Goal: Information Seeking & Learning: Learn about a topic

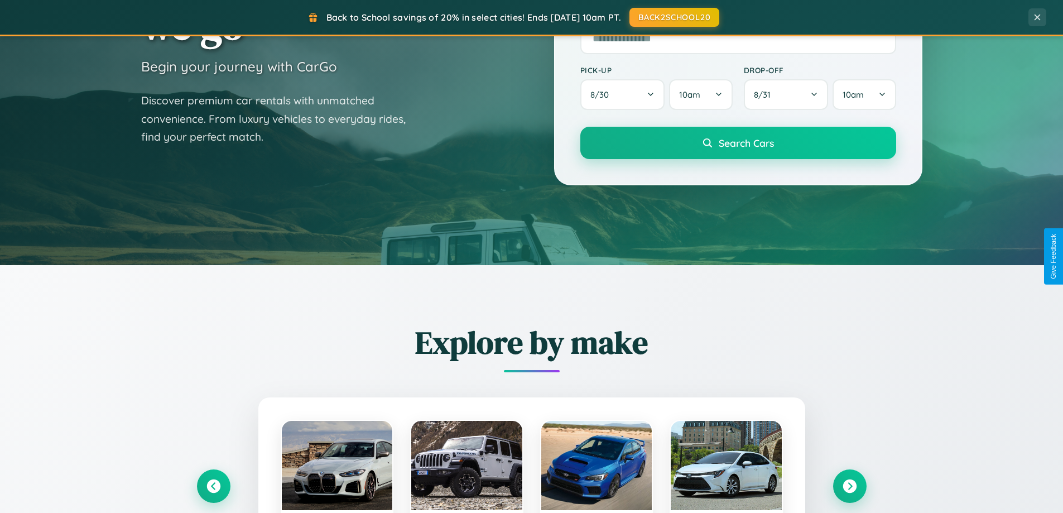
scroll to position [2147, 0]
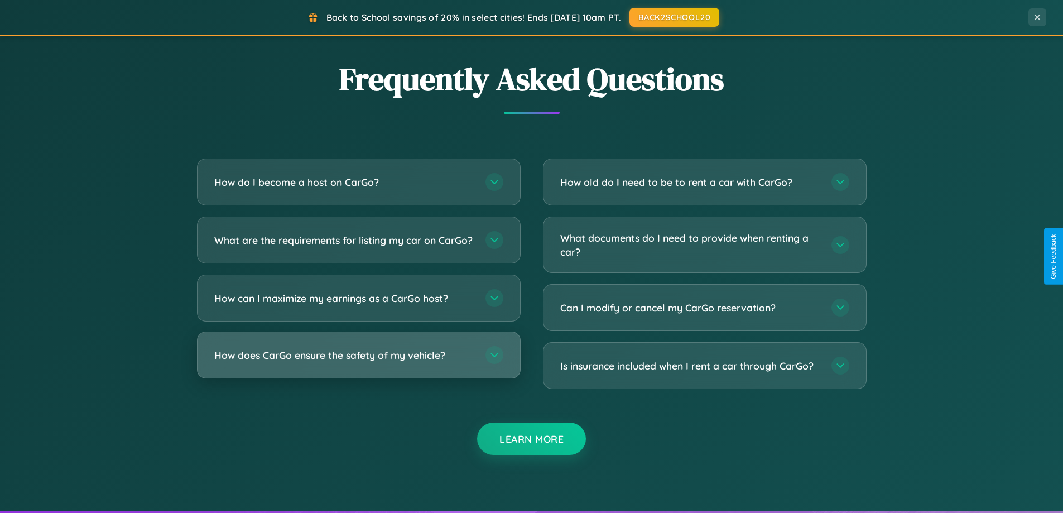
click at [358, 362] on h3 "How does CarGo ensure the safety of my vehicle?" at bounding box center [344, 355] width 260 height 14
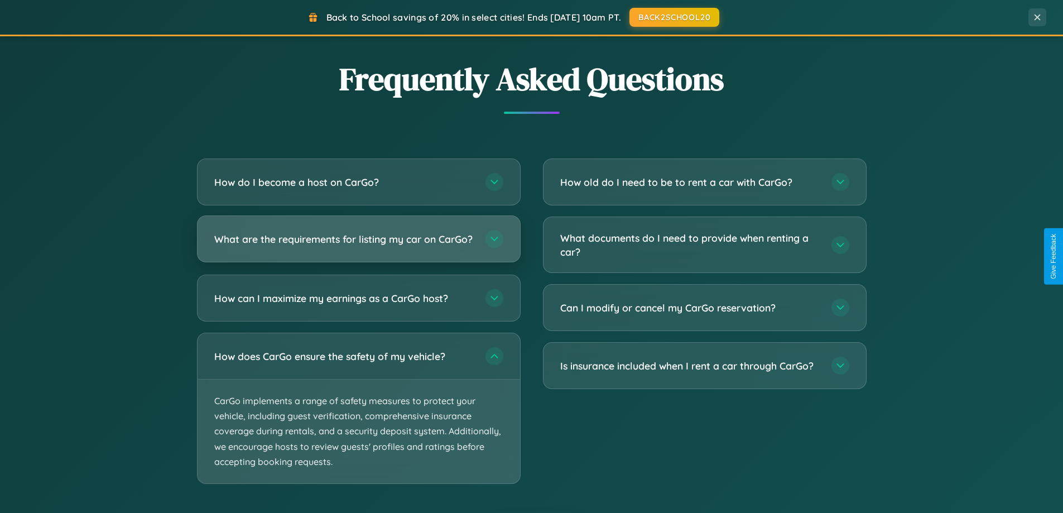
click at [358, 244] on h3 "What are the requirements for listing my car on CarGo?" at bounding box center [344, 239] width 260 height 14
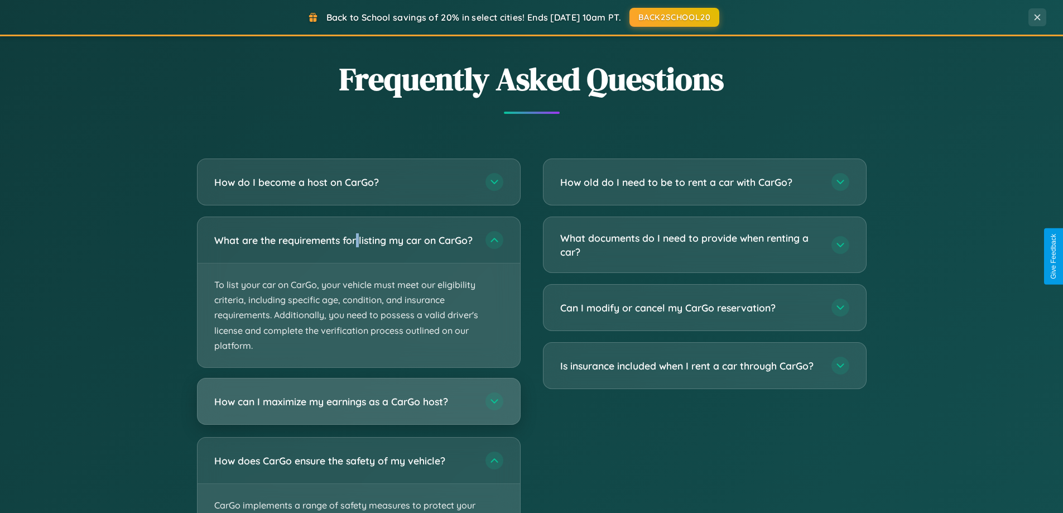
click at [358, 408] on h3 "How can I maximize my earnings as a CarGo host?" at bounding box center [344, 401] width 260 height 14
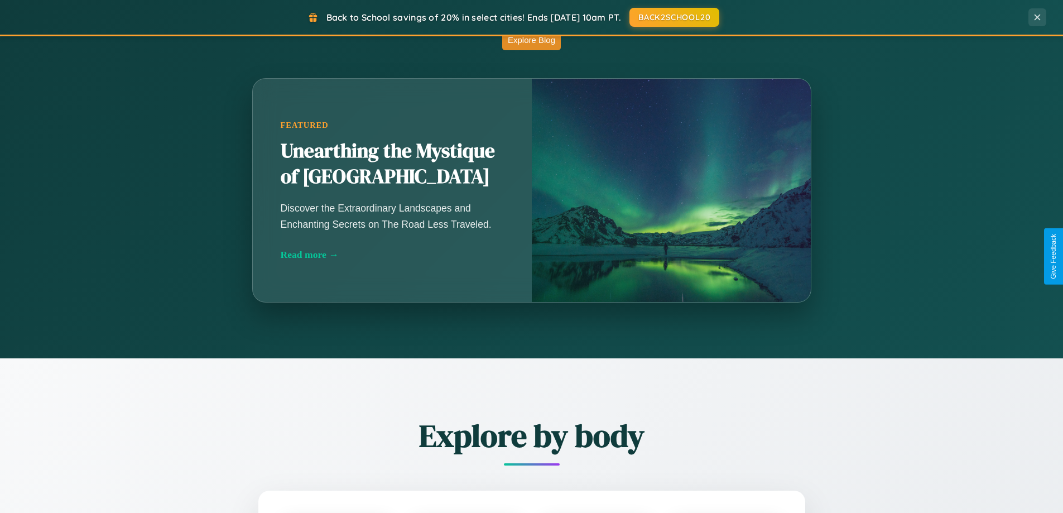
scroll to position [481, 0]
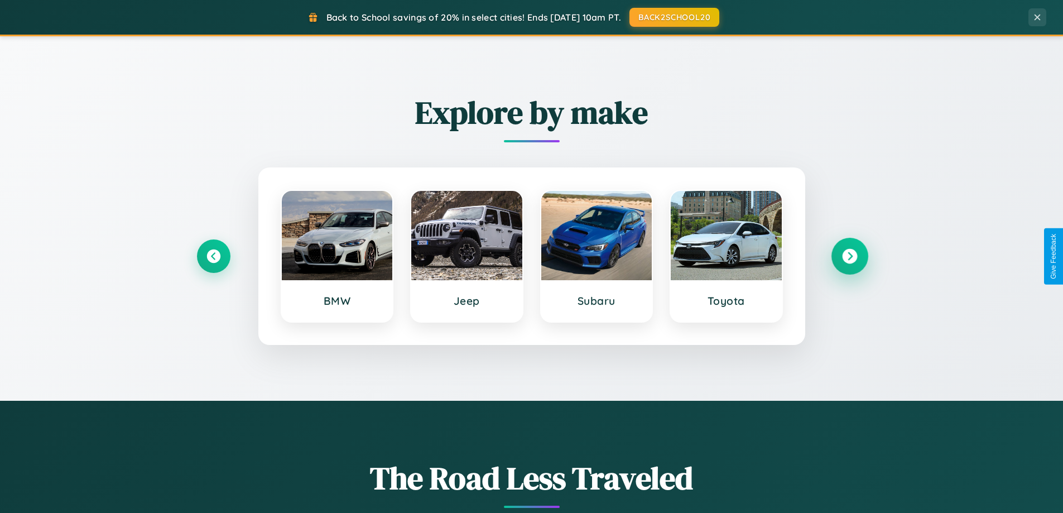
click at [849, 256] on icon at bounding box center [849, 256] width 15 height 15
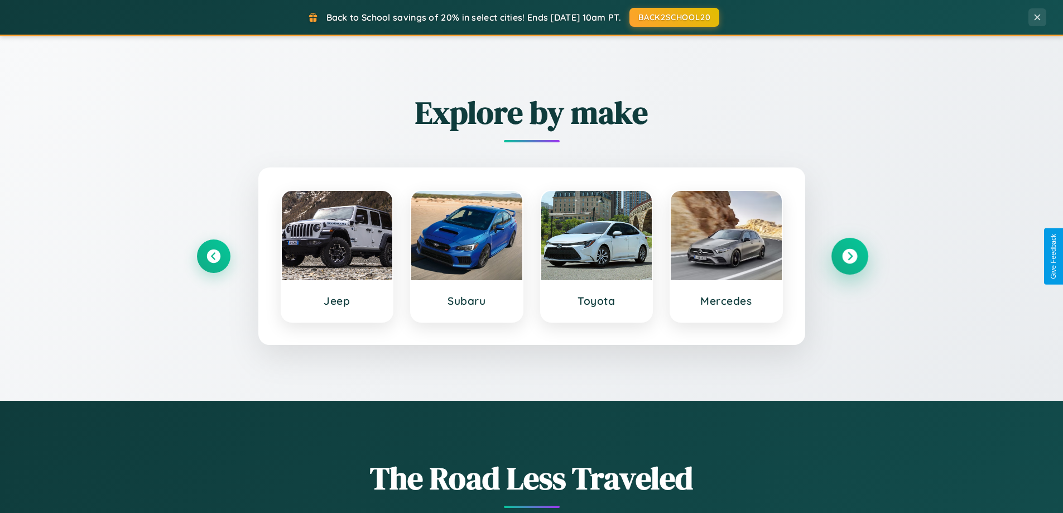
click at [849, 256] on icon at bounding box center [849, 256] width 15 height 15
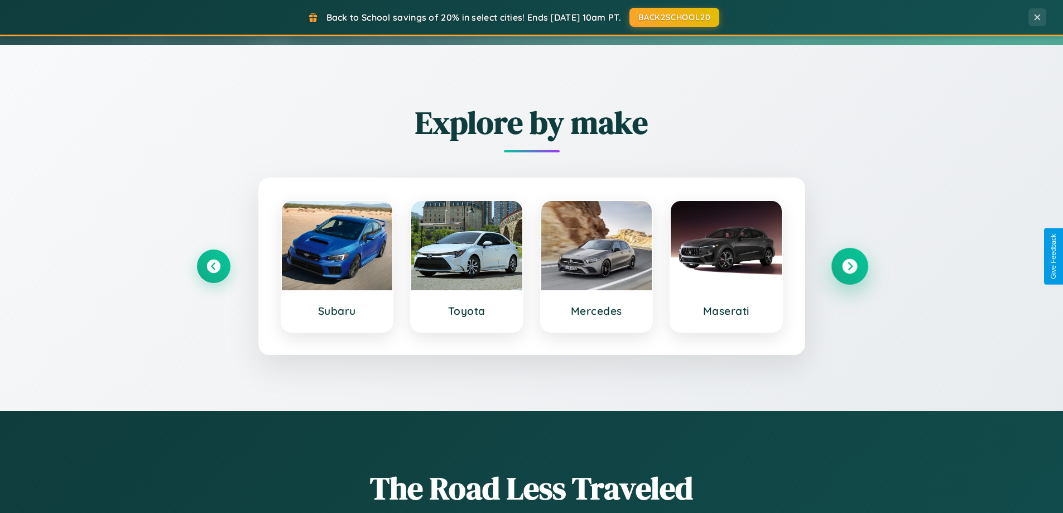
scroll to position [0, 0]
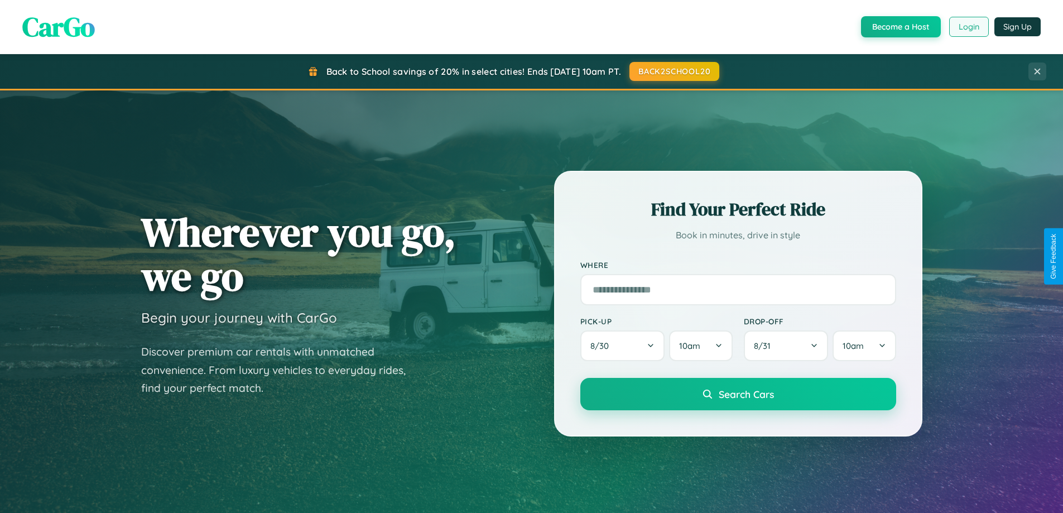
click at [968, 27] on button "Login" at bounding box center [969, 27] width 40 height 20
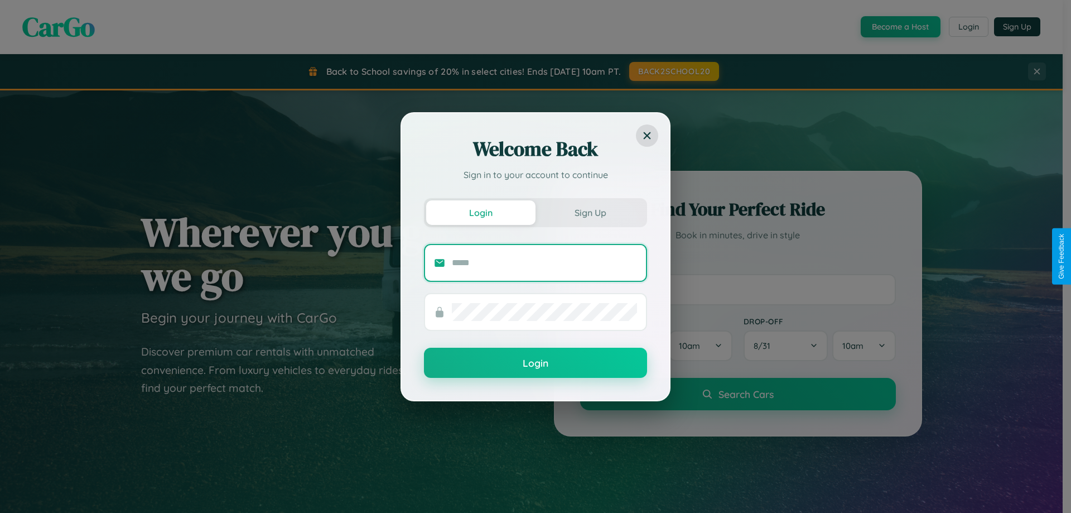
click at [544, 262] on input "text" at bounding box center [544, 263] width 185 height 18
type input "**********"
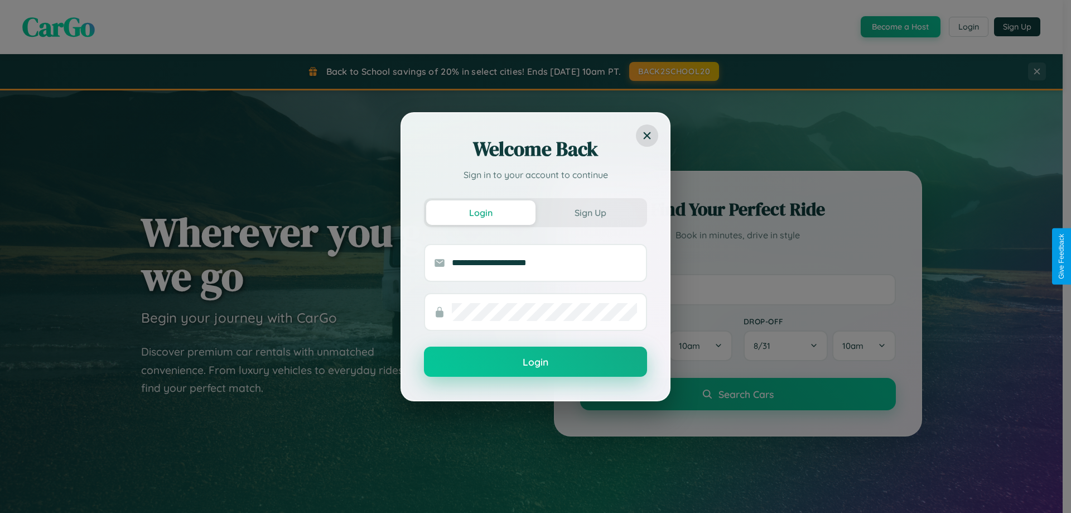
click at [536, 362] on button "Login" at bounding box center [535, 361] width 223 height 30
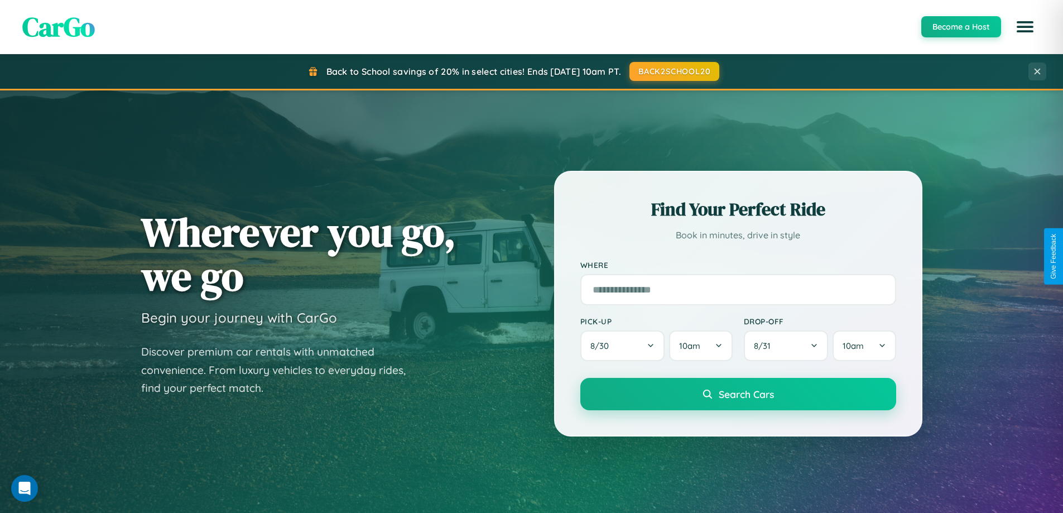
scroll to position [33, 0]
